Goal: Information Seeking & Learning: Learn about a topic

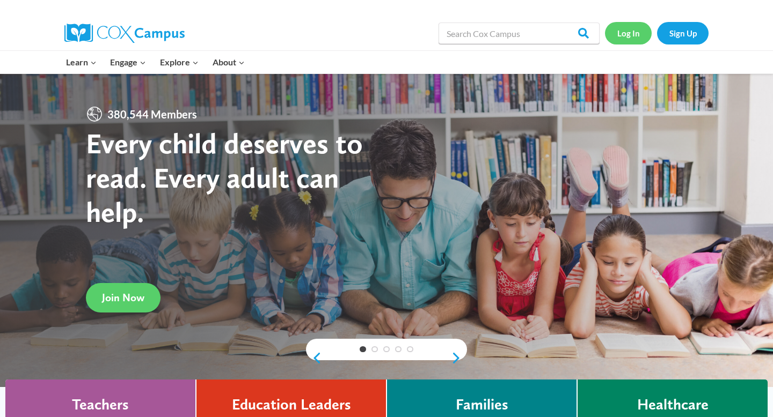
click at [633, 35] on link "Log In" at bounding box center [628, 33] width 47 height 22
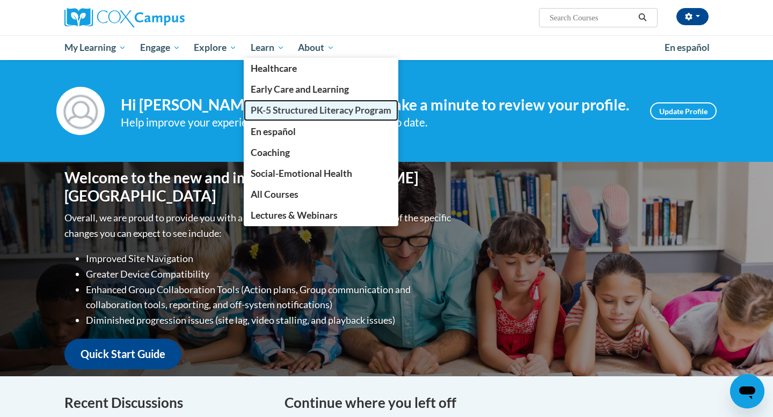
click at [275, 110] on span "PK-5 Structured Literacy Program" at bounding box center [321, 110] width 141 height 11
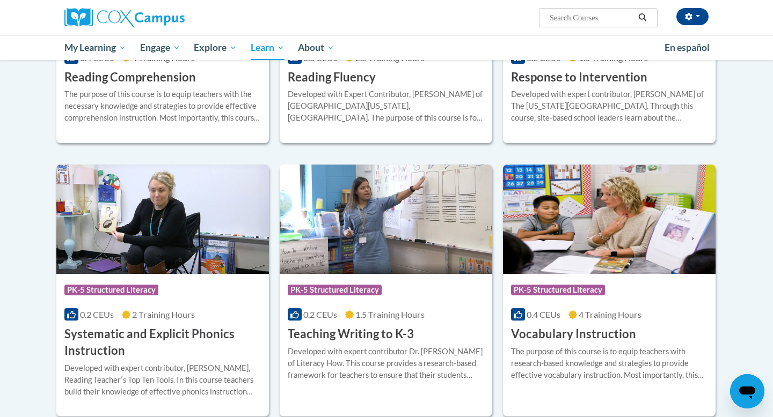
scroll to position [1036, 0]
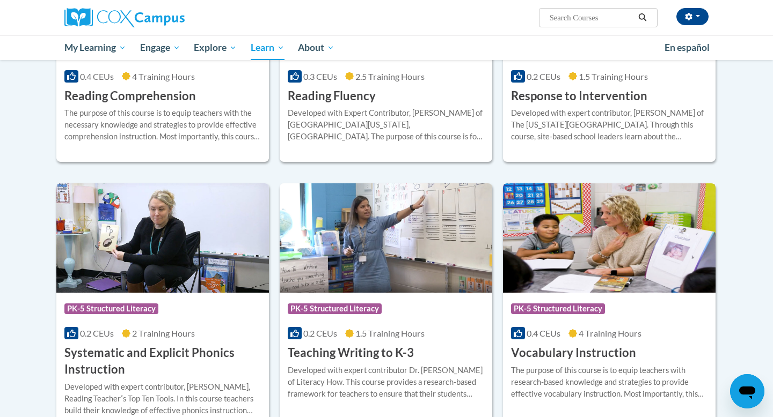
click at [605, 222] on img at bounding box center [609, 238] width 212 height 109
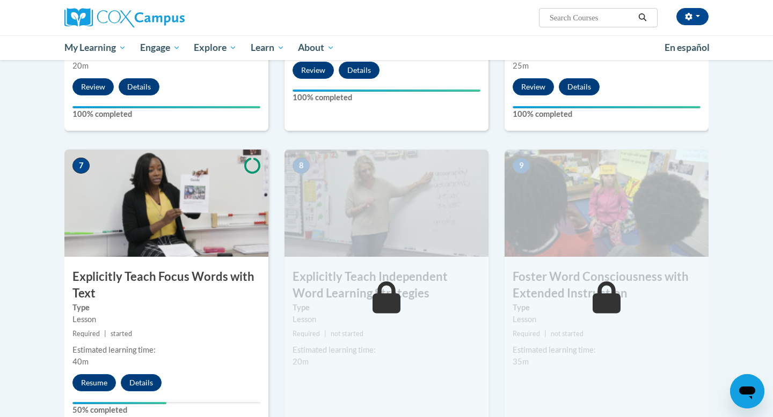
scroll to position [757, 0]
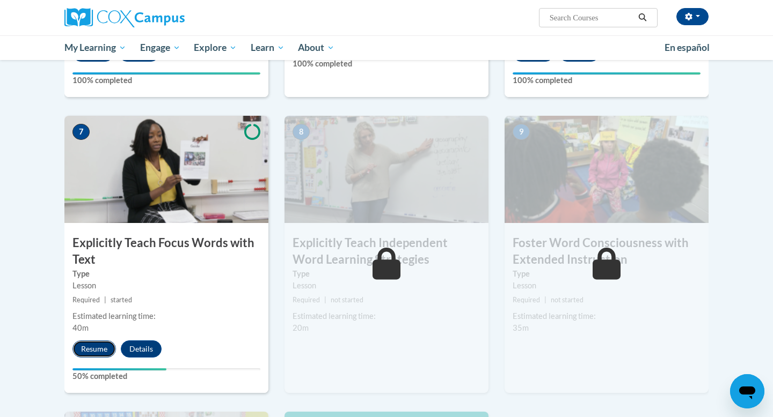
click at [99, 356] on button "Resume" at bounding box center [93, 349] width 43 height 17
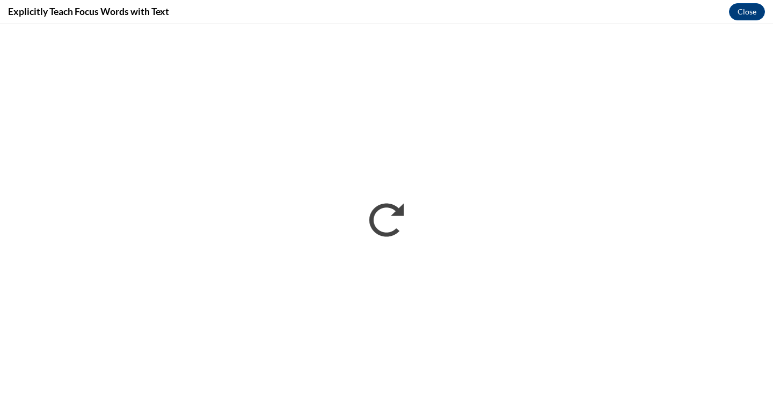
scroll to position [0, 0]
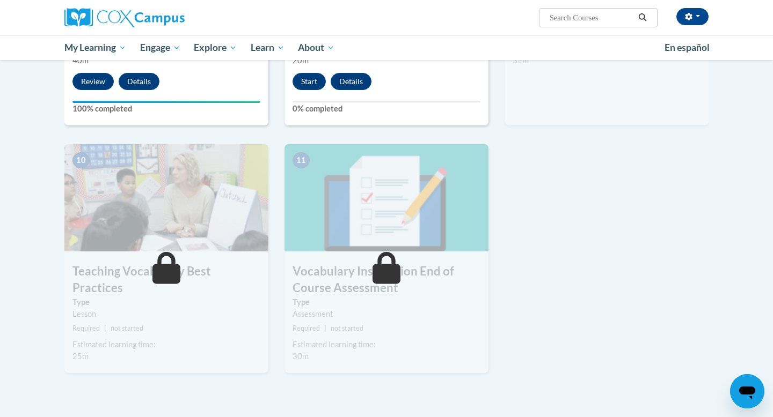
scroll to position [867, 0]
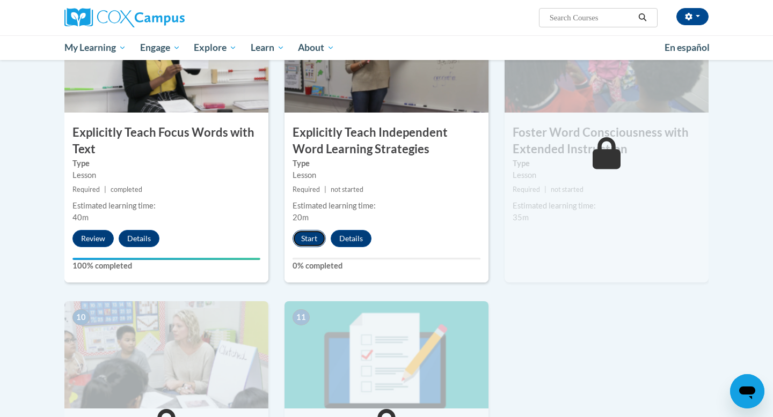
click at [312, 240] on button "Start" at bounding box center [308, 238] width 33 height 17
